Goal: Answer question/provide support: Share knowledge or assist other users

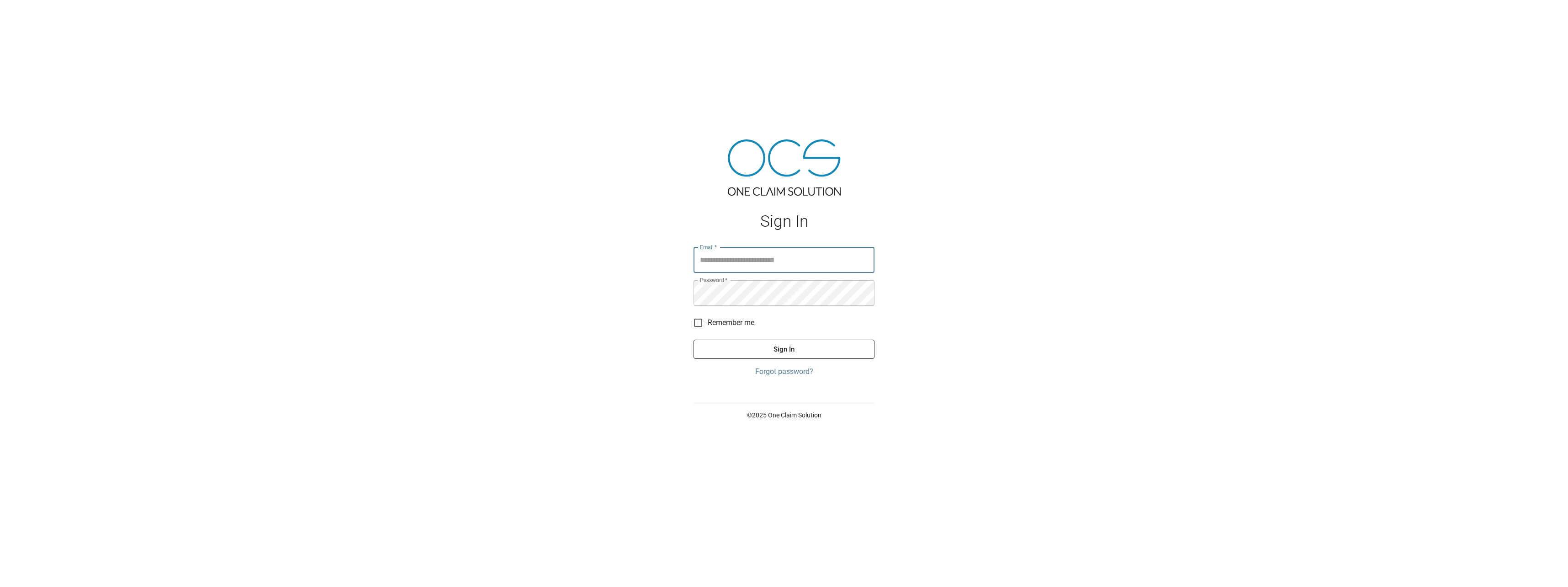
type input "**********"
click at [797, 356] on button "Sign In" at bounding box center [783, 350] width 181 height 19
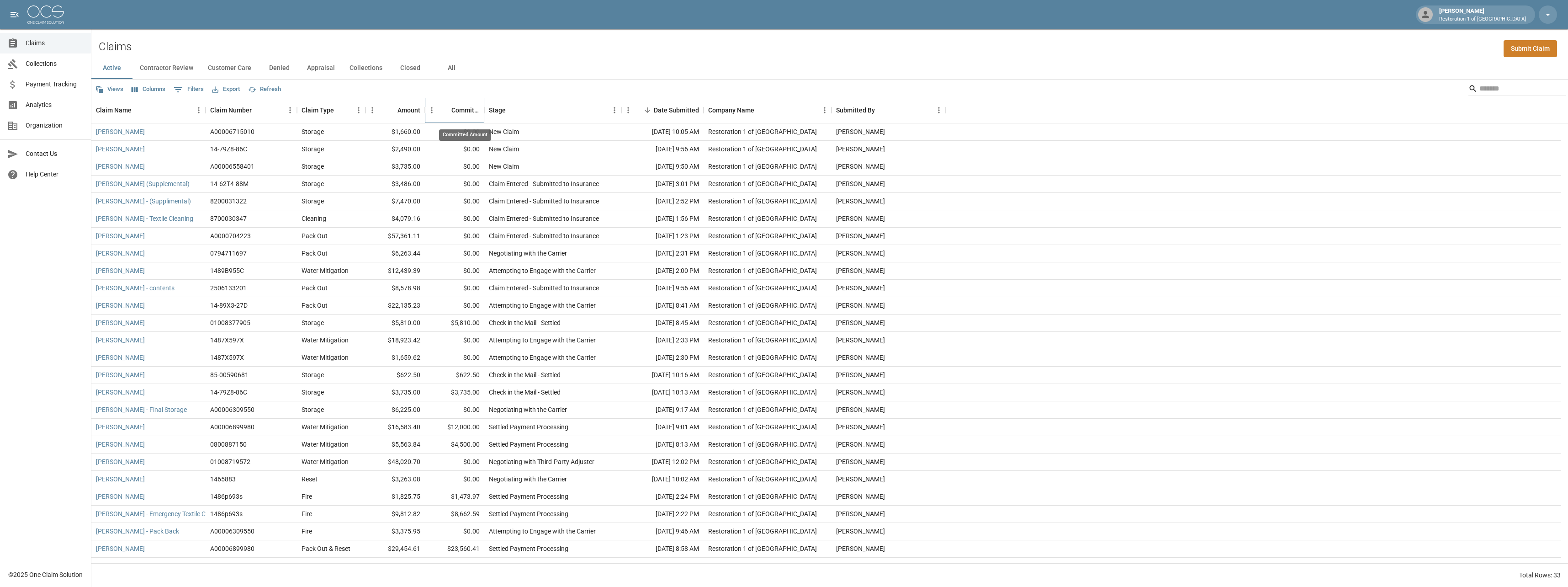
click at [466, 109] on div "Committed Amount" at bounding box center [466, 110] width 29 height 26
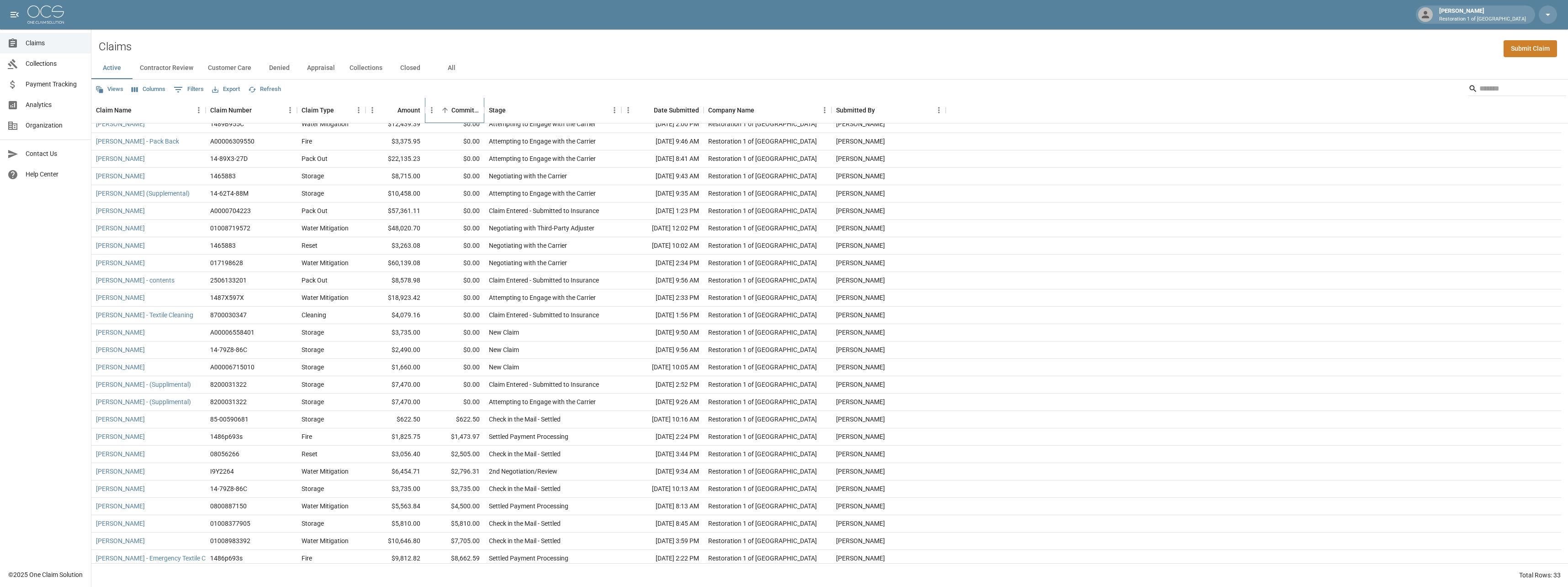
scroll to position [133, 0]
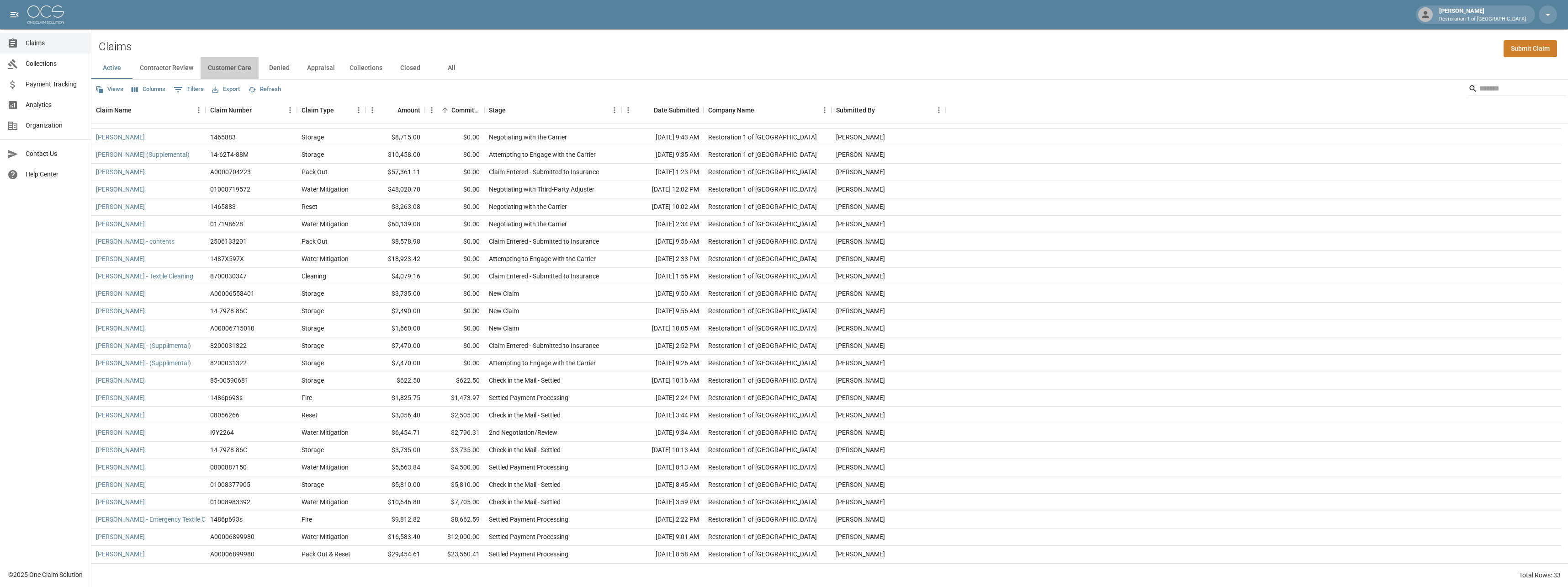
click at [244, 67] on button "Customer Care" at bounding box center [229, 68] width 58 height 22
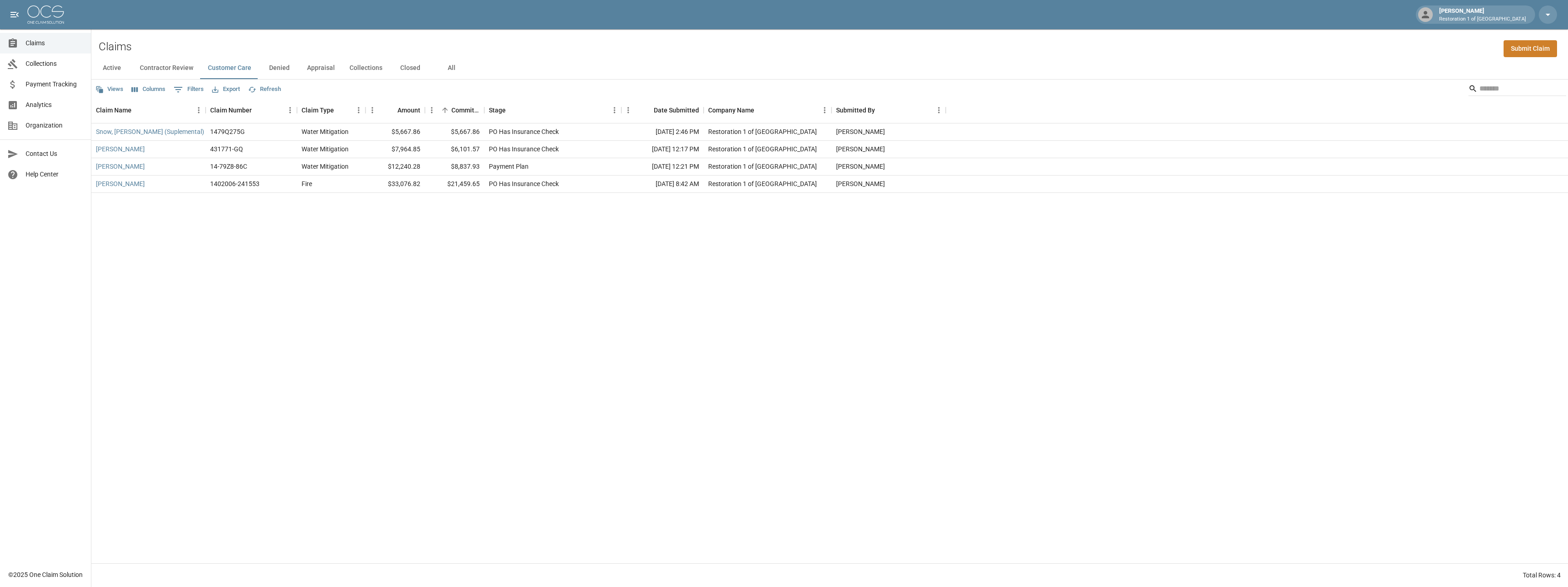
click at [322, 67] on button "Appraisal" at bounding box center [321, 68] width 43 height 22
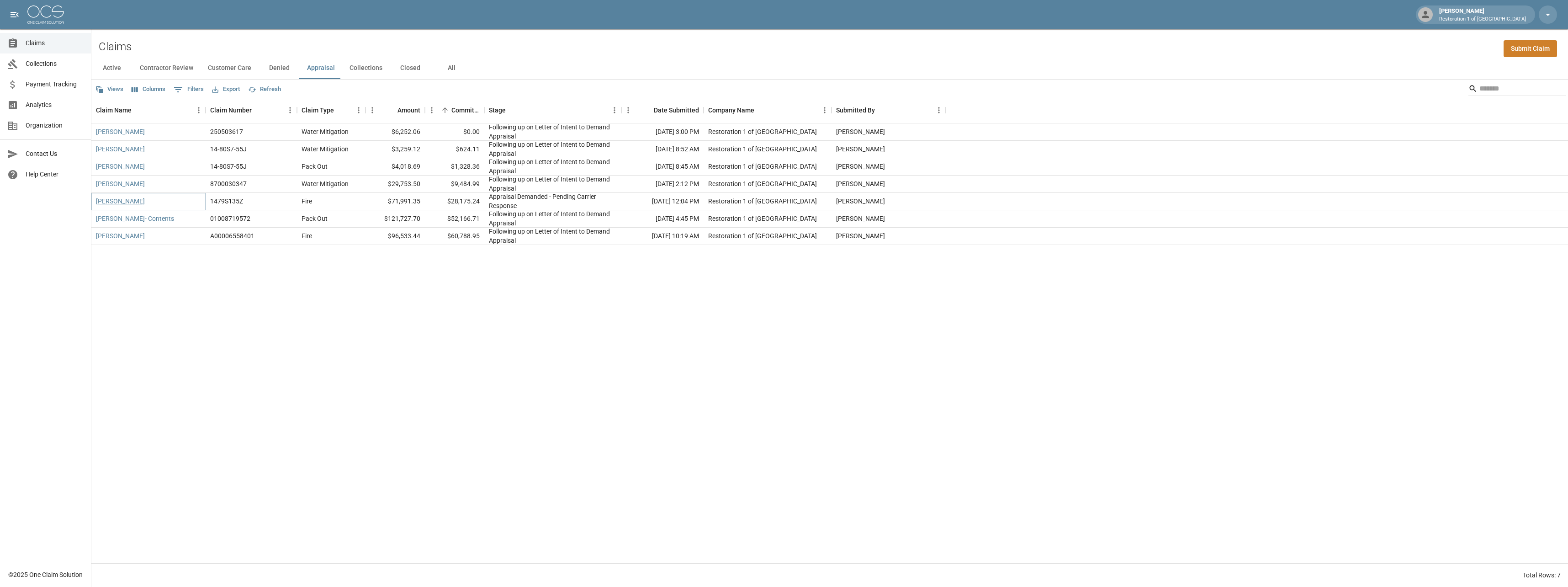
click at [119, 201] on link "[PERSON_NAME]" at bounding box center [121, 201] width 49 height 9
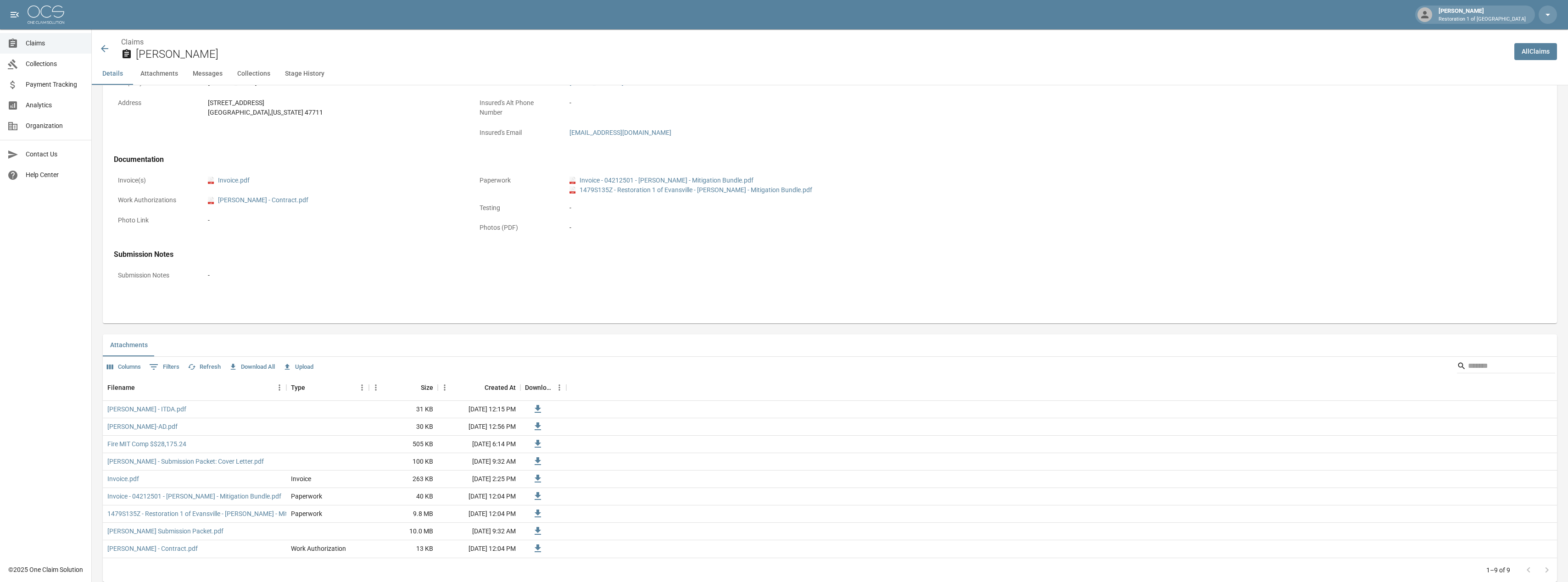
scroll to position [597, 0]
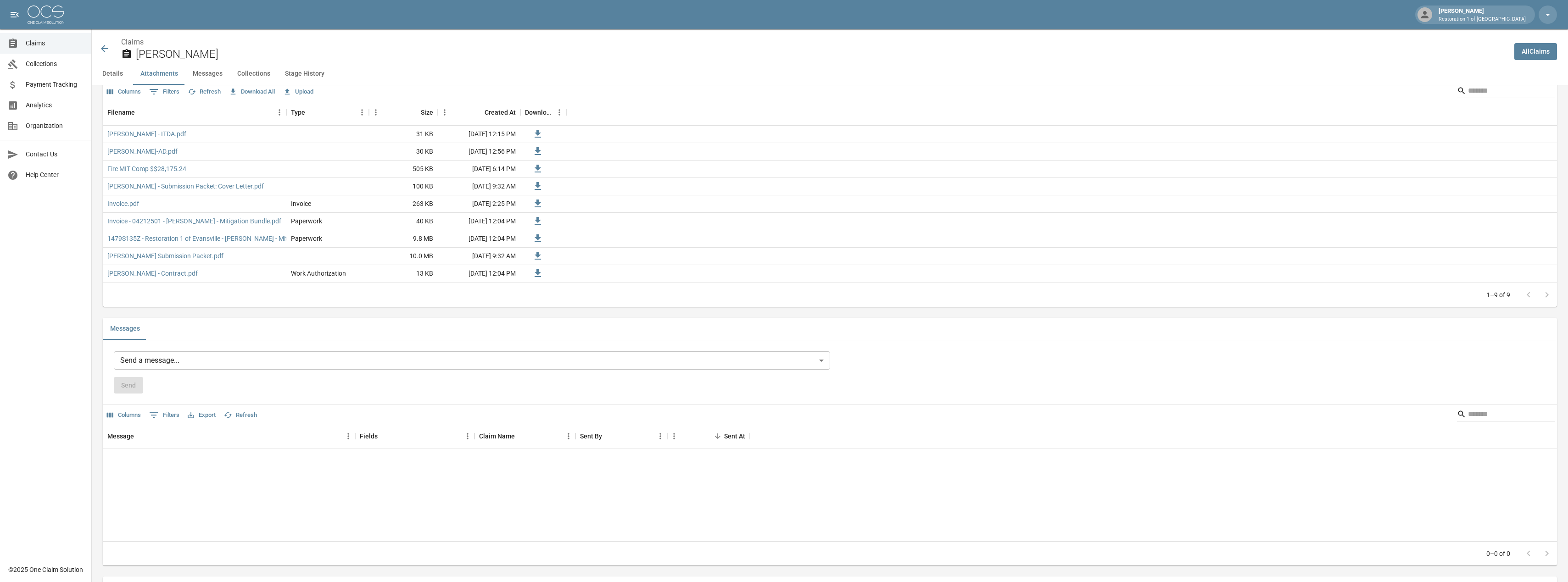
click at [148, 366] on body "[PERSON_NAME] Restoration 1 of Evansville Claims Collections Payment Tracking A…" at bounding box center [784, 263] width 1568 height 1721
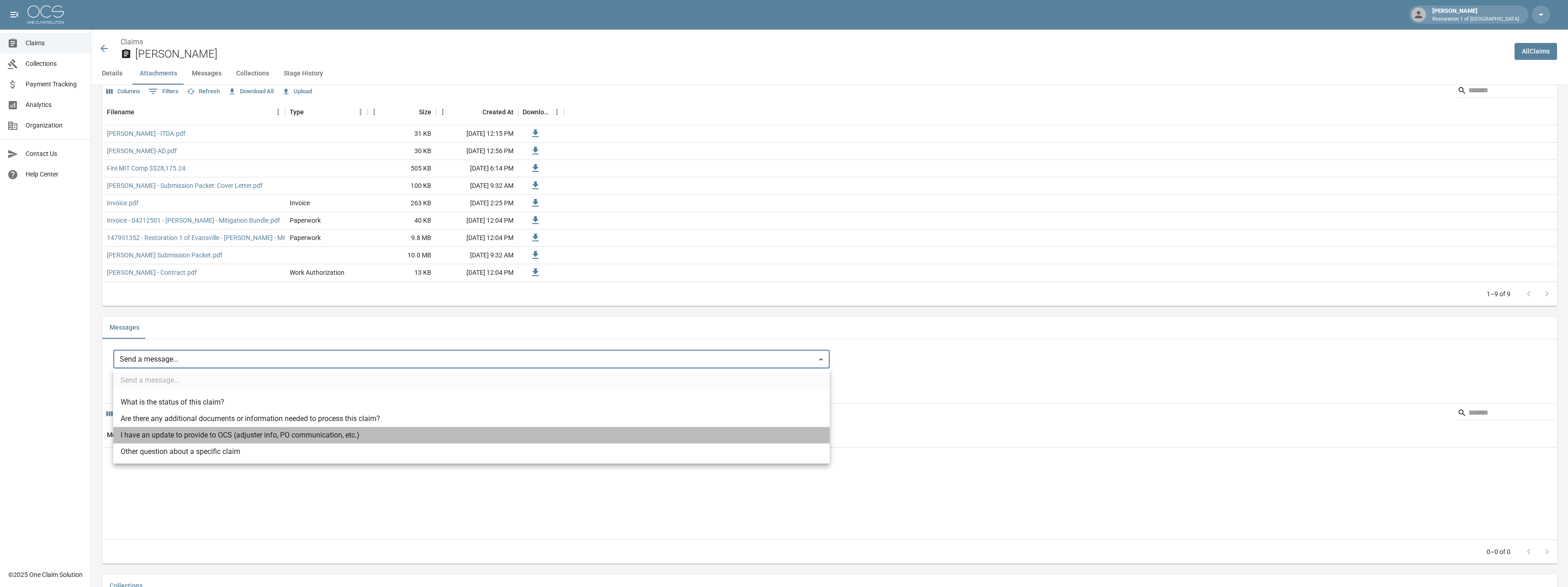
click at [164, 437] on li "I have an update to provide to OCS (adjuster info, PO communication, etc.)" at bounding box center [471, 435] width 716 height 16
type input "**********"
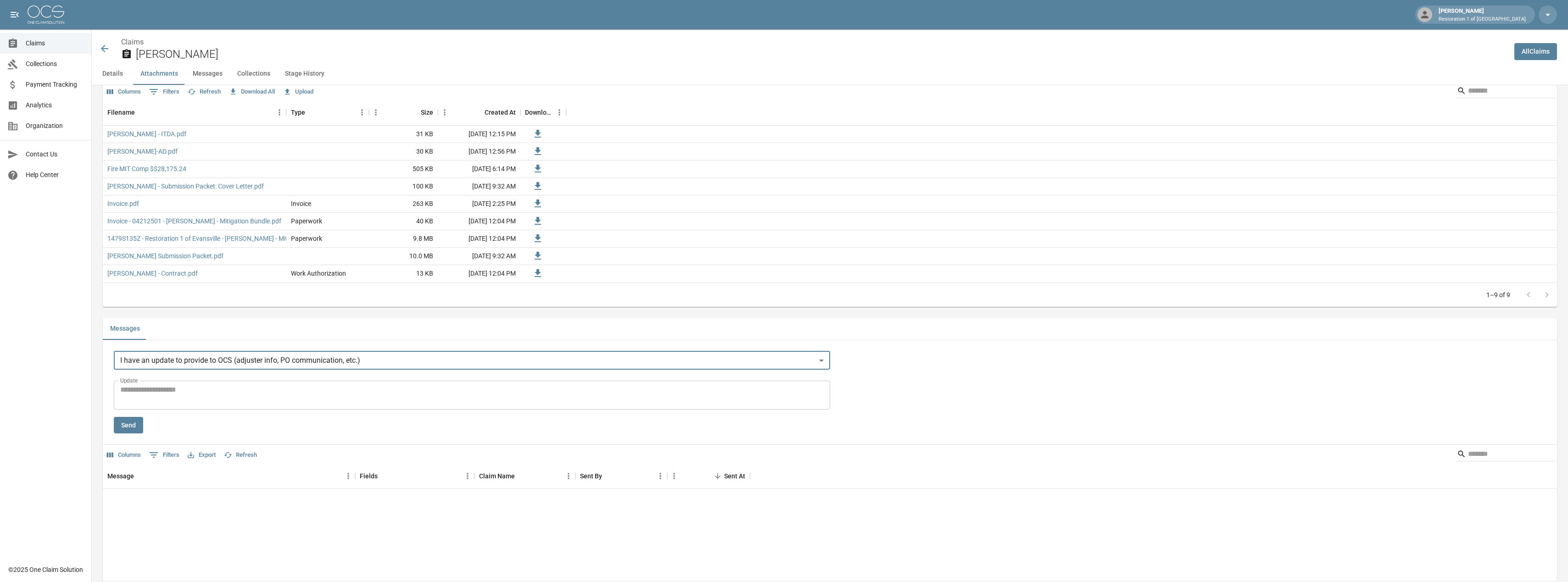
click at [181, 397] on textarea "Update" at bounding box center [472, 395] width 704 height 21
type textarea "**********"
drag, startPoint x: 122, startPoint y: 426, endPoint x: 111, endPoint y: 454, distance: 30.1
click at [122, 426] on button "Send" at bounding box center [128, 425] width 29 height 17
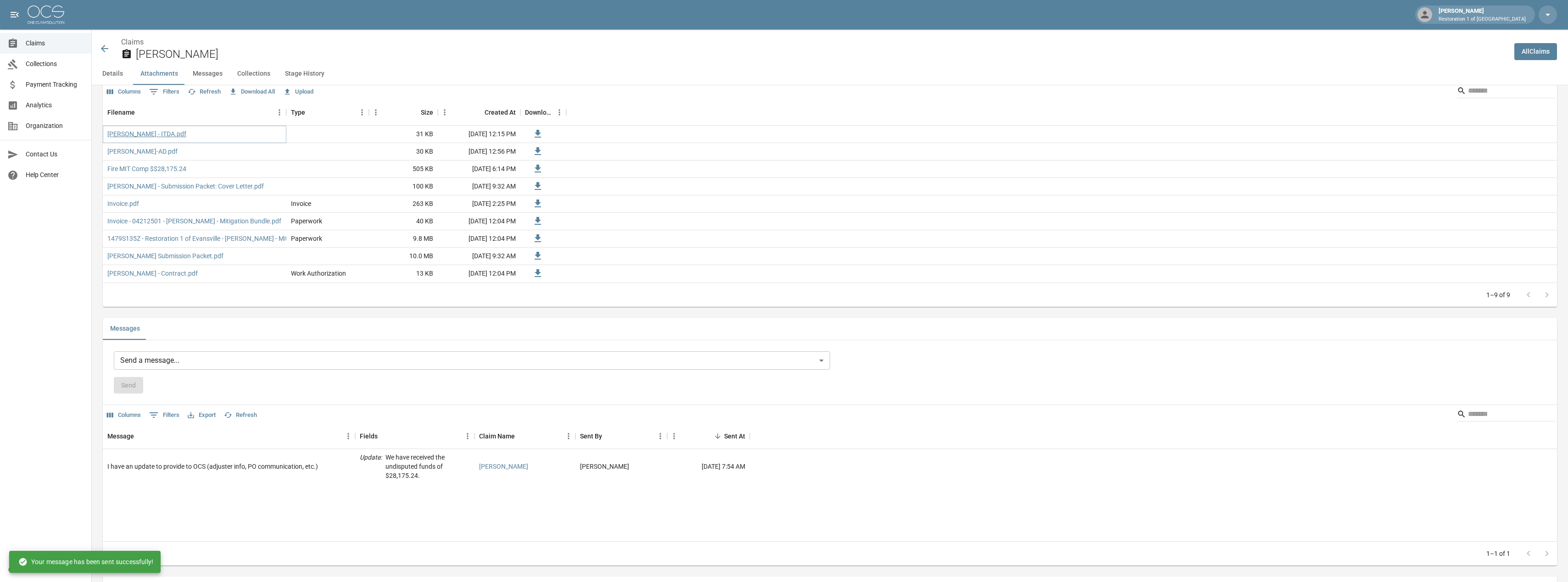
click at [138, 131] on link "[PERSON_NAME] - ITDA.pdf" at bounding box center [147, 134] width 79 height 9
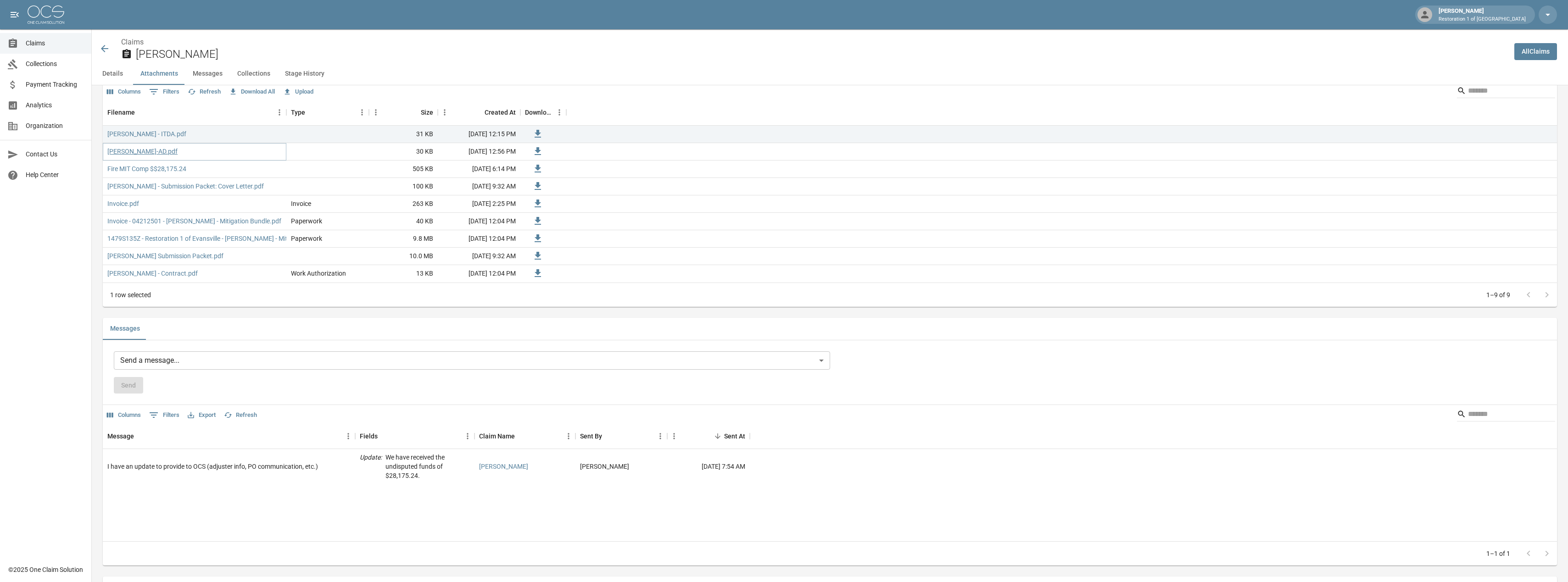
click at [134, 153] on link "[PERSON_NAME]-AD.pdf" at bounding box center [142, 151] width 70 height 9
click at [150, 170] on link "Fire MIT Comp $$28,175.24" at bounding box center [147, 169] width 79 height 9
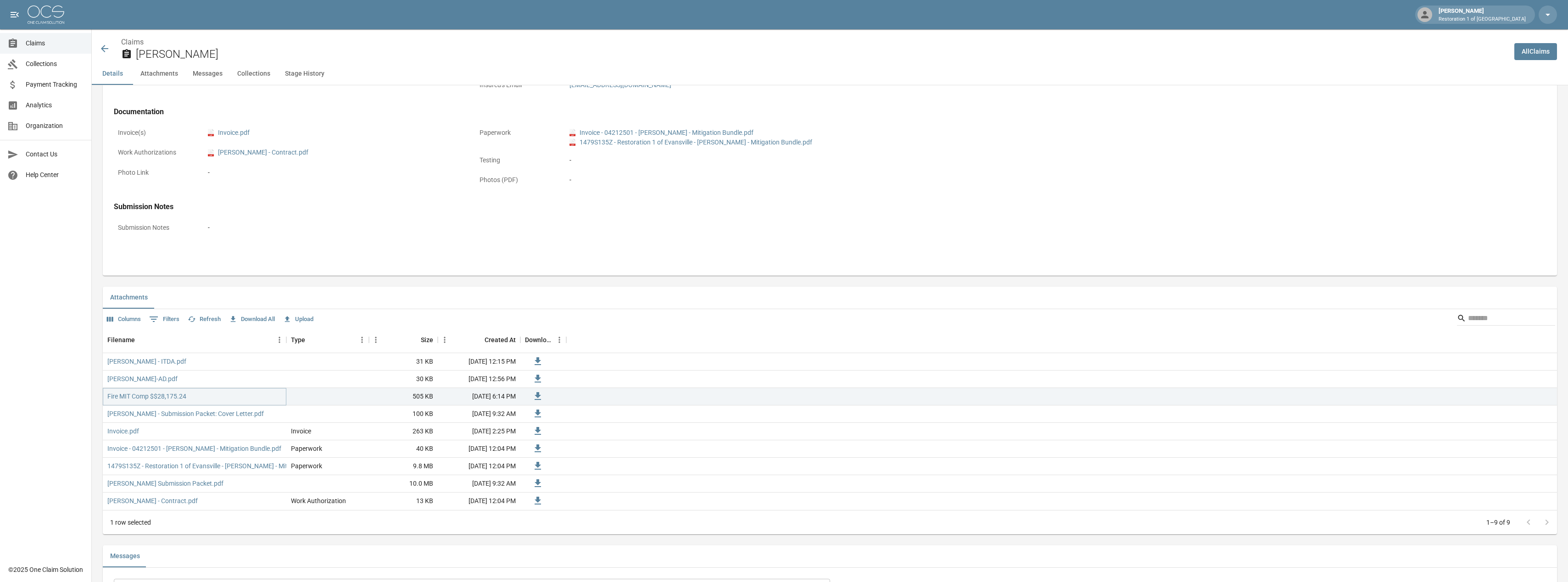
scroll to position [367, 0]
click at [106, 49] on icon at bounding box center [105, 49] width 7 height 7
